Goal: Task Accomplishment & Management: Manage account settings

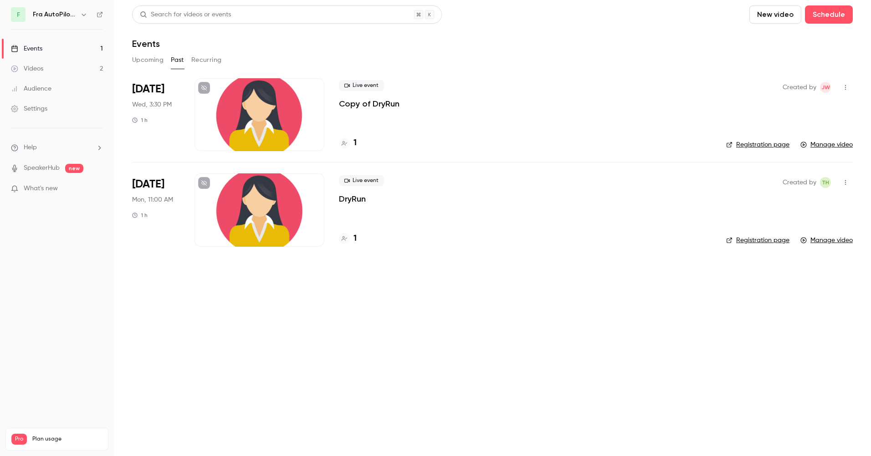
click at [245, 222] on div at bounding box center [259, 210] width 130 height 73
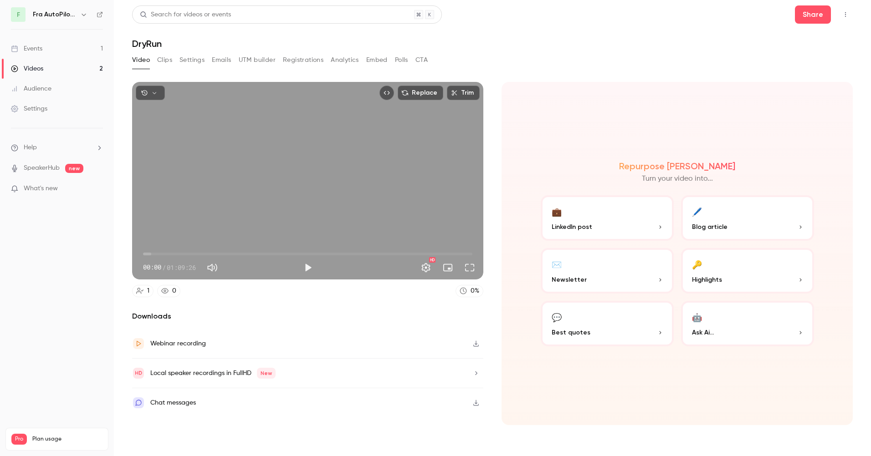
click at [309, 56] on button "Registrations" at bounding box center [303, 60] width 41 height 15
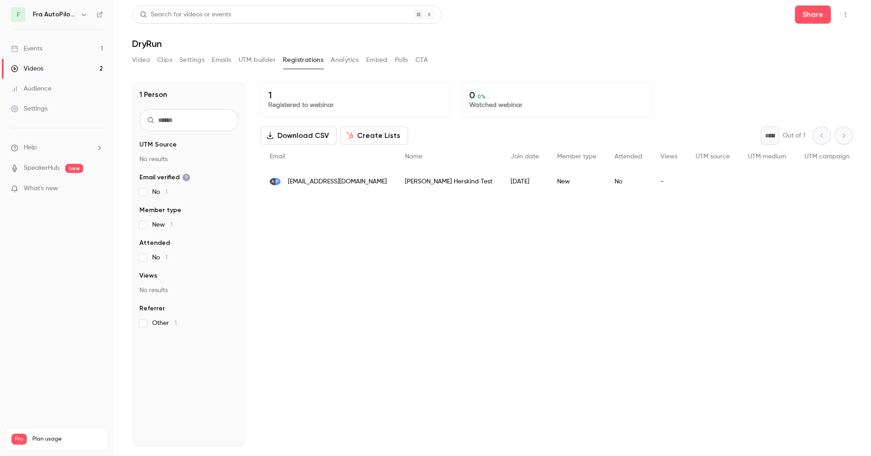
click at [38, 47] on div "Events" at bounding box center [26, 48] width 31 height 9
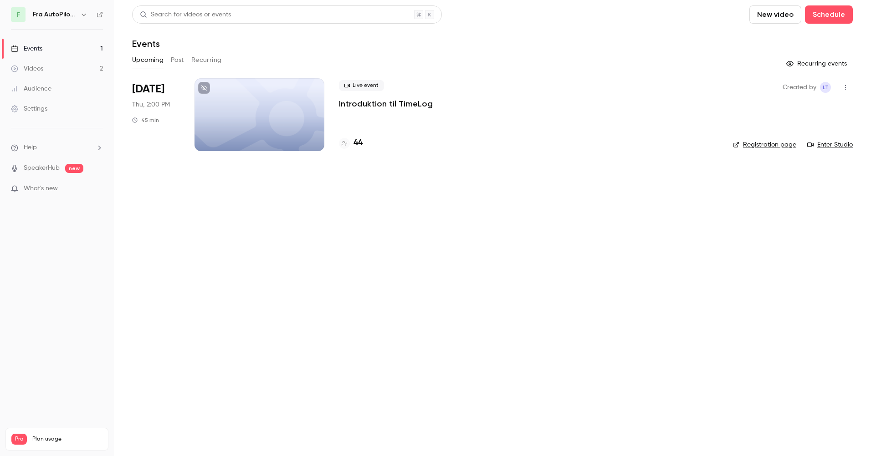
click at [255, 100] on div at bounding box center [259, 114] width 130 height 73
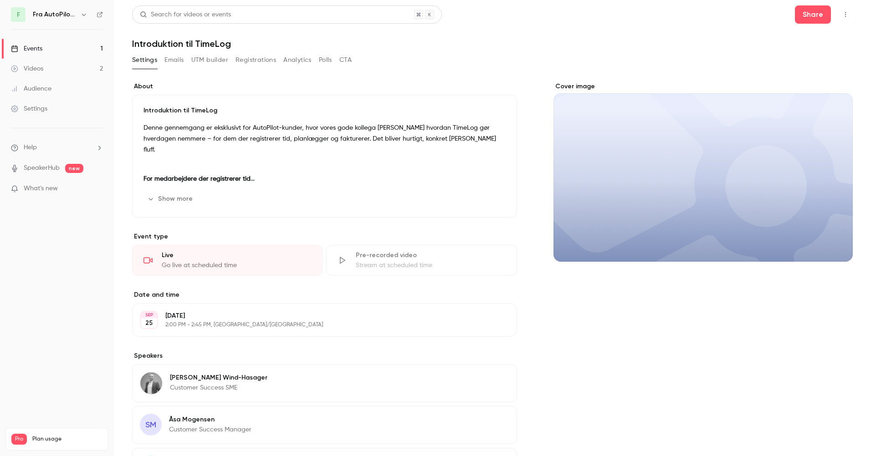
click at [264, 59] on button "Registrations" at bounding box center [255, 60] width 41 height 15
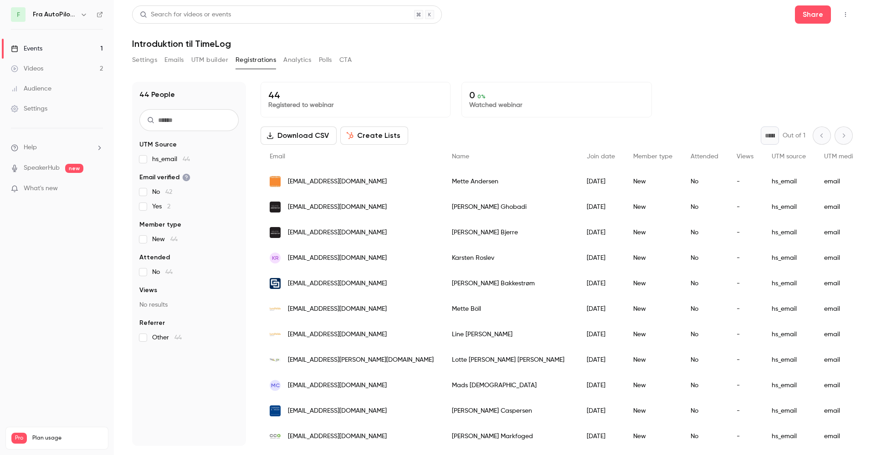
click at [187, 388] on div "44 People UTM Source hs_email 44 Email verified No 42 Yes 2 Member type New 44 …" at bounding box center [189, 264] width 114 height 364
